Goal: Information Seeking & Learning: Learn about a topic

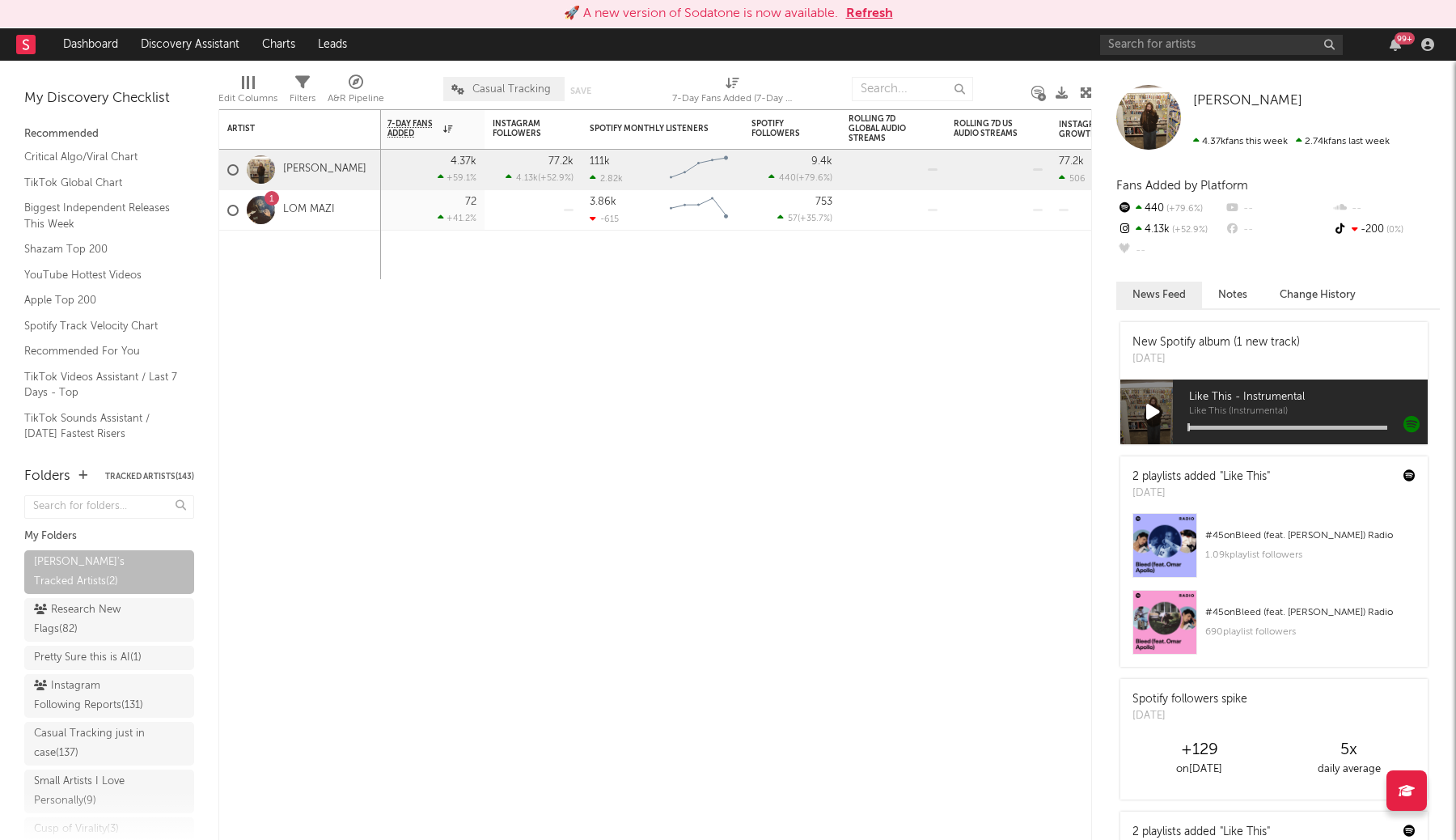
click at [865, 24] on div "🚀 A new version of Sodatone is now available. Refresh" at bounding box center [728, 14] width 1456 height 28
click at [870, 7] on button "Refresh" at bounding box center [870, 13] width 47 height 19
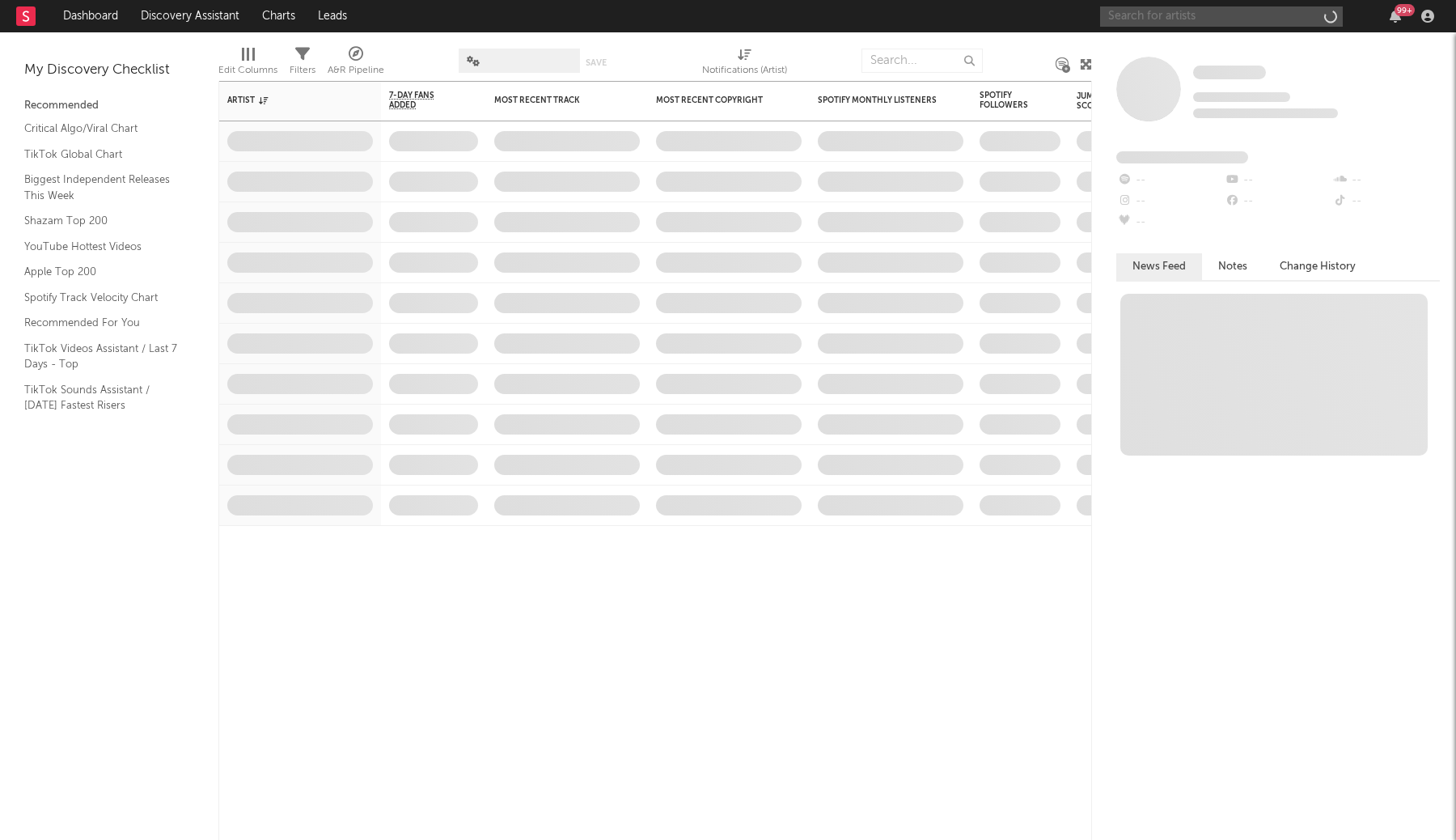
click at [1190, 18] on input "text" at bounding box center [1221, 16] width 242 height 20
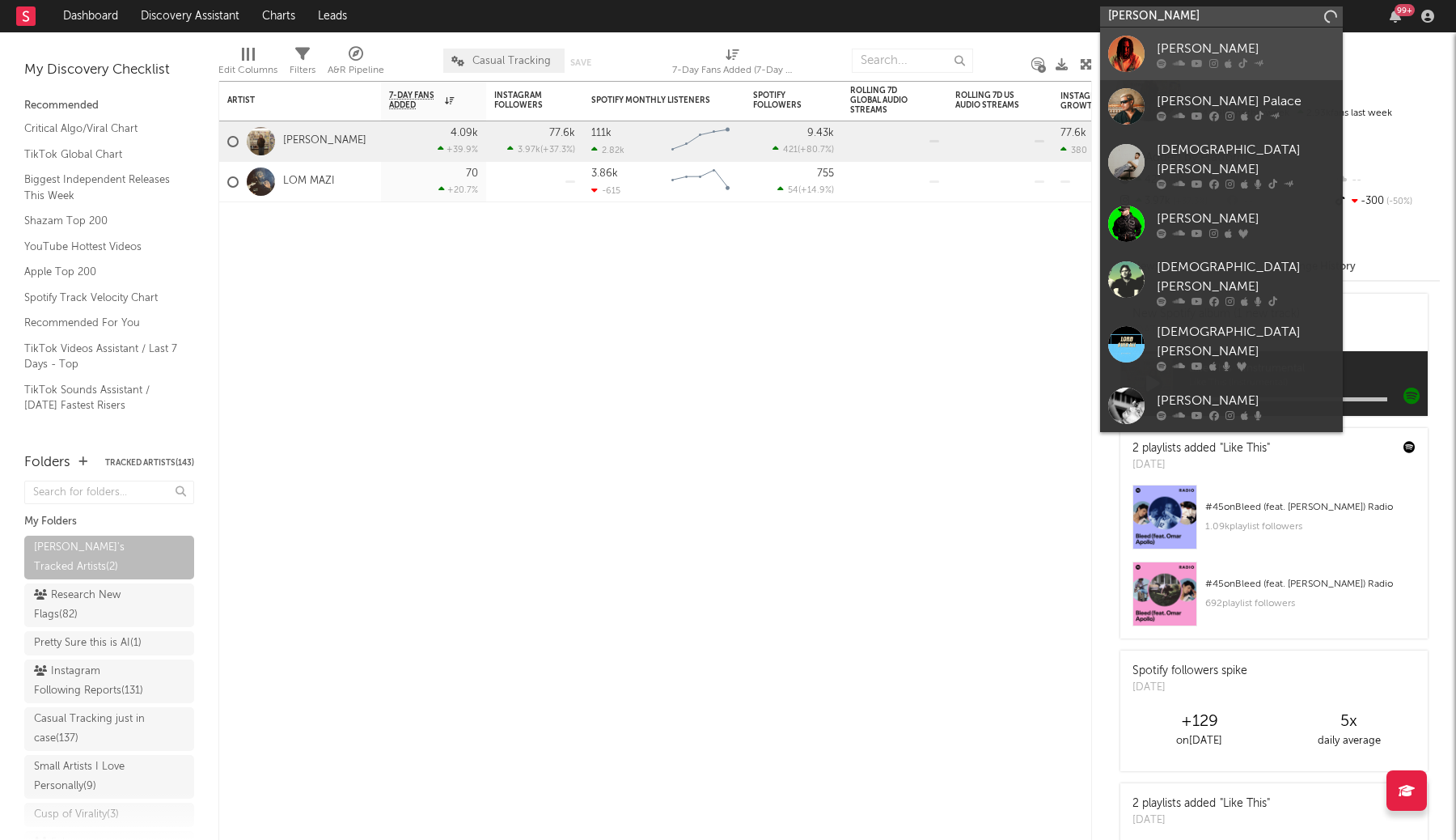
type input "[PERSON_NAME]"
click at [1275, 53] on div "[PERSON_NAME]" at bounding box center [1245, 48] width 178 height 19
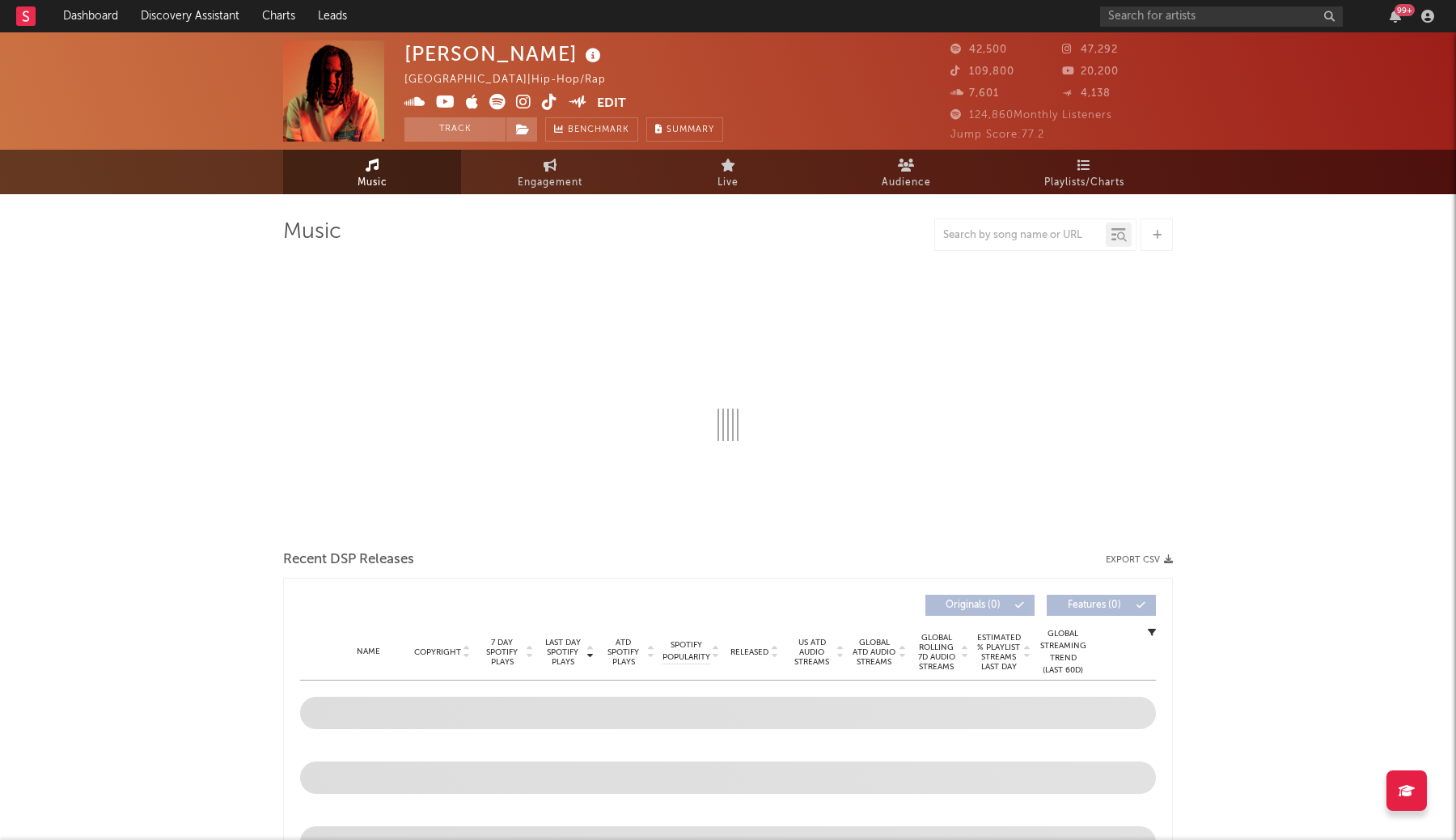
select select "6m"
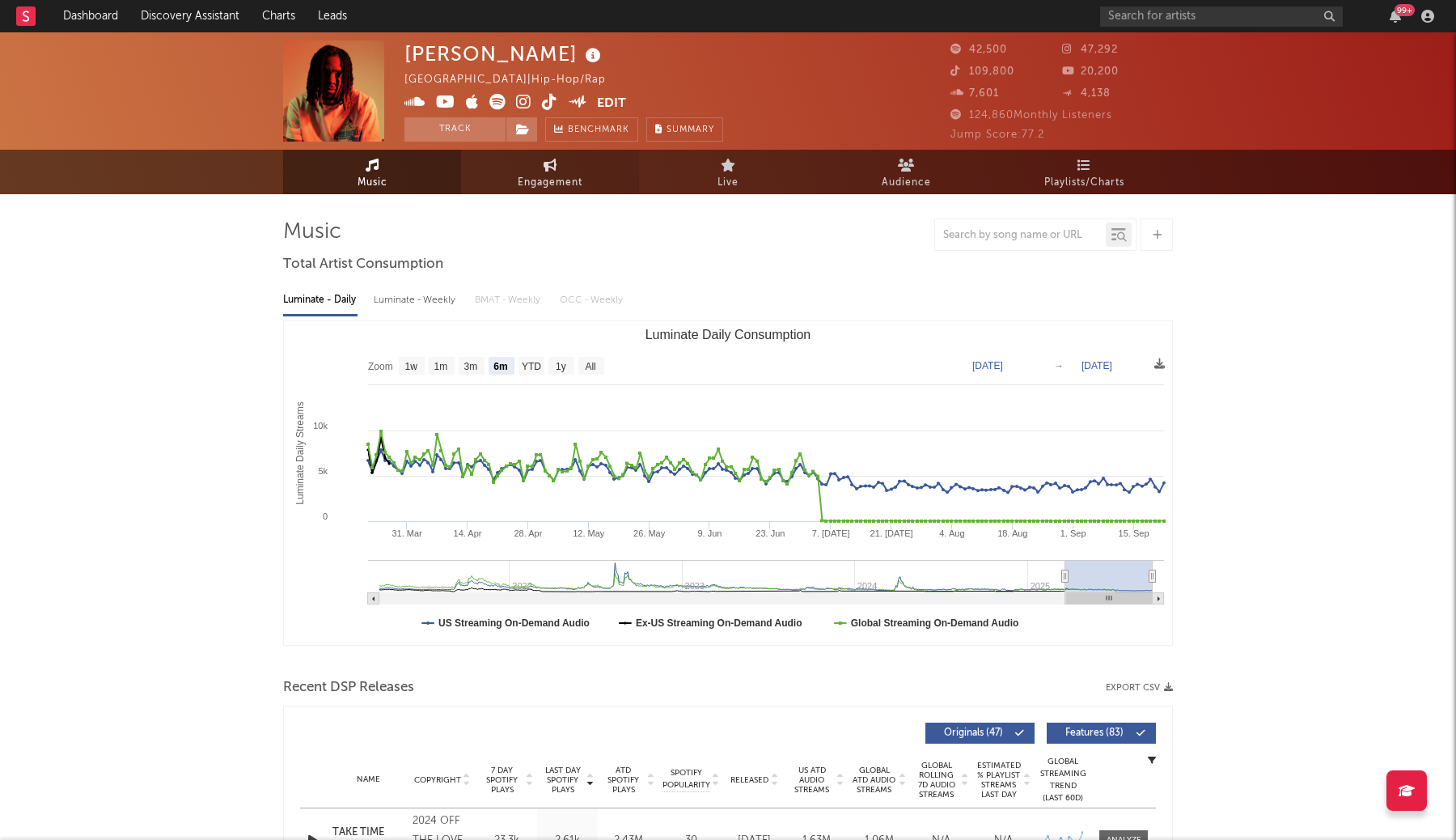
click at [580, 175] on span "Engagement" at bounding box center [550, 182] width 65 height 19
select select "1w"
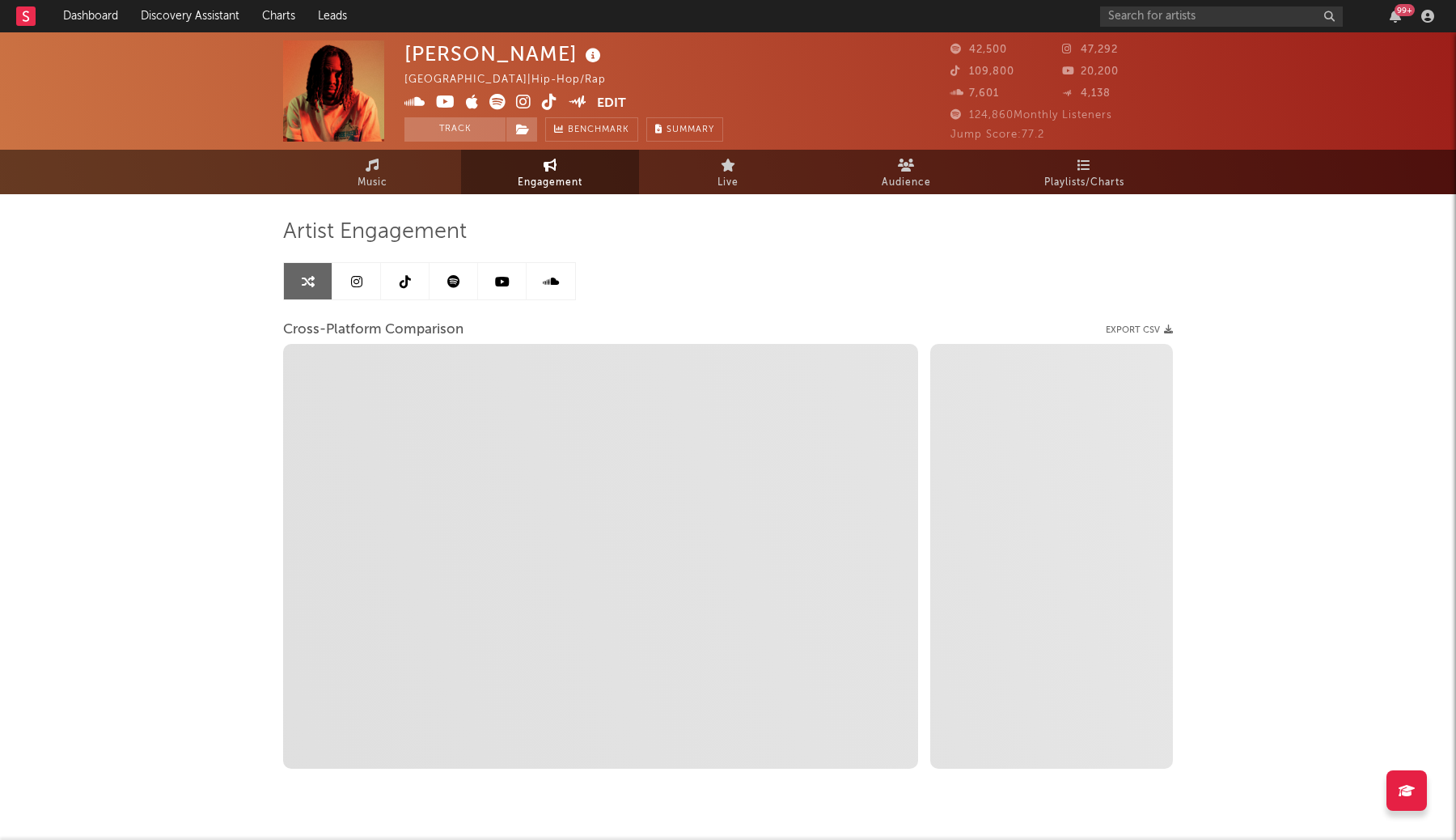
select select "1m"
